Goal: Task Accomplishment & Management: Manage account settings

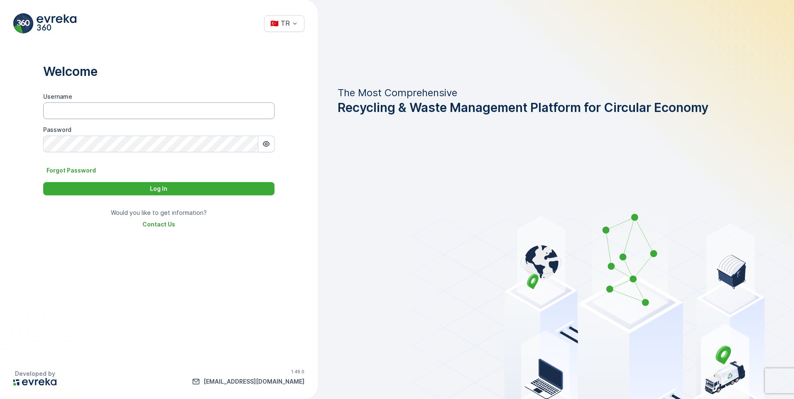
click at [117, 109] on input "Username" at bounding box center [158, 111] width 231 height 17
type input "[EMAIL_ADDRESS][DOMAIN_NAME]"
click at [264, 140] on button "button" at bounding box center [266, 144] width 16 height 17
click at [239, 189] on div "Log In" at bounding box center [158, 189] width 221 height 8
click at [54, 109] on input "[EMAIL_ADDRESS][DOMAIN_NAME]" at bounding box center [158, 111] width 231 height 17
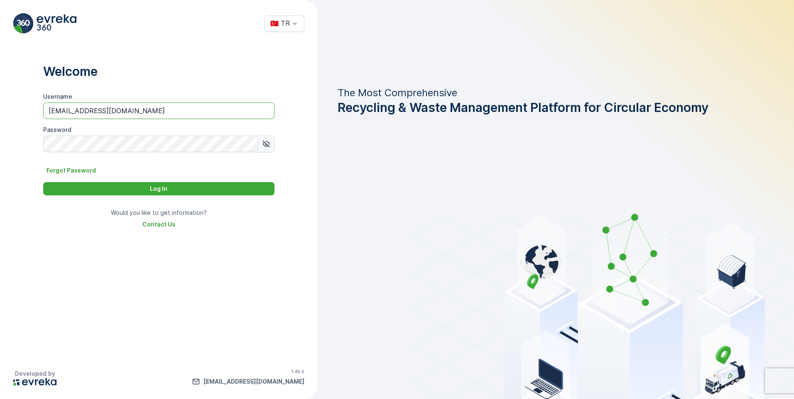
click at [73, 110] on input "[EMAIL_ADDRESS][DOMAIN_NAME]" at bounding box center [158, 111] width 231 height 17
drag, startPoint x: 52, startPoint y: 109, endPoint x: 106, endPoint y: 166, distance: 78.7
click at [52, 110] on input "[EMAIL_ADDRESS][DOMAIN_NAME]" at bounding box center [158, 111] width 231 height 17
click at [75, 110] on input "[EMAIL_ADDRESS][DOMAIN_NAME]" at bounding box center [158, 111] width 231 height 17
type input "[EMAIL_ADDRESS][DOMAIN_NAME]"
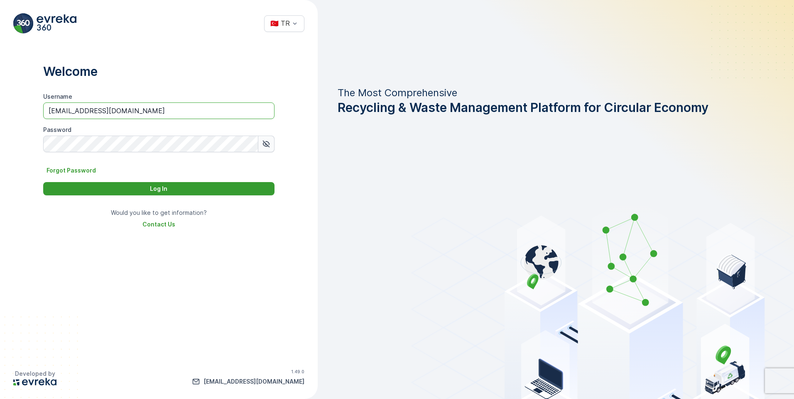
click at [149, 189] on div "Log In" at bounding box center [158, 189] width 221 height 8
click at [121, 185] on div "Log In" at bounding box center [158, 189] width 221 height 8
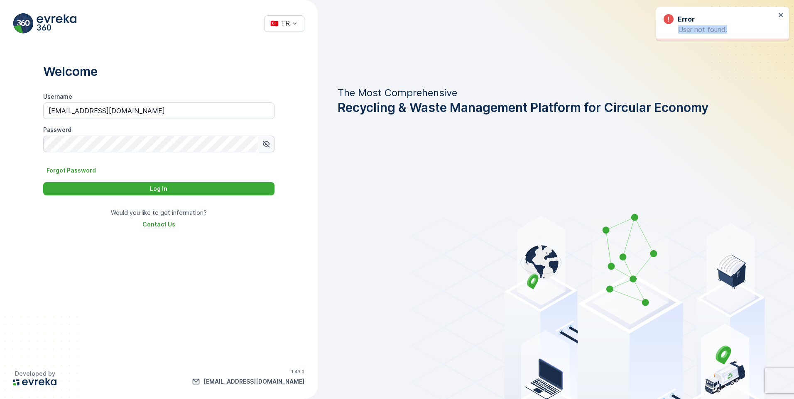
drag, startPoint x: 730, startPoint y: 27, endPoint x: 671, endPoint y: 32, distance: 59.2
click at [671, 32] on p "User not found." at bounding box center [719, 29] width 112 height 7
copy p "User not found."
